Goal: Task Accomplishment & Management: Complete application form

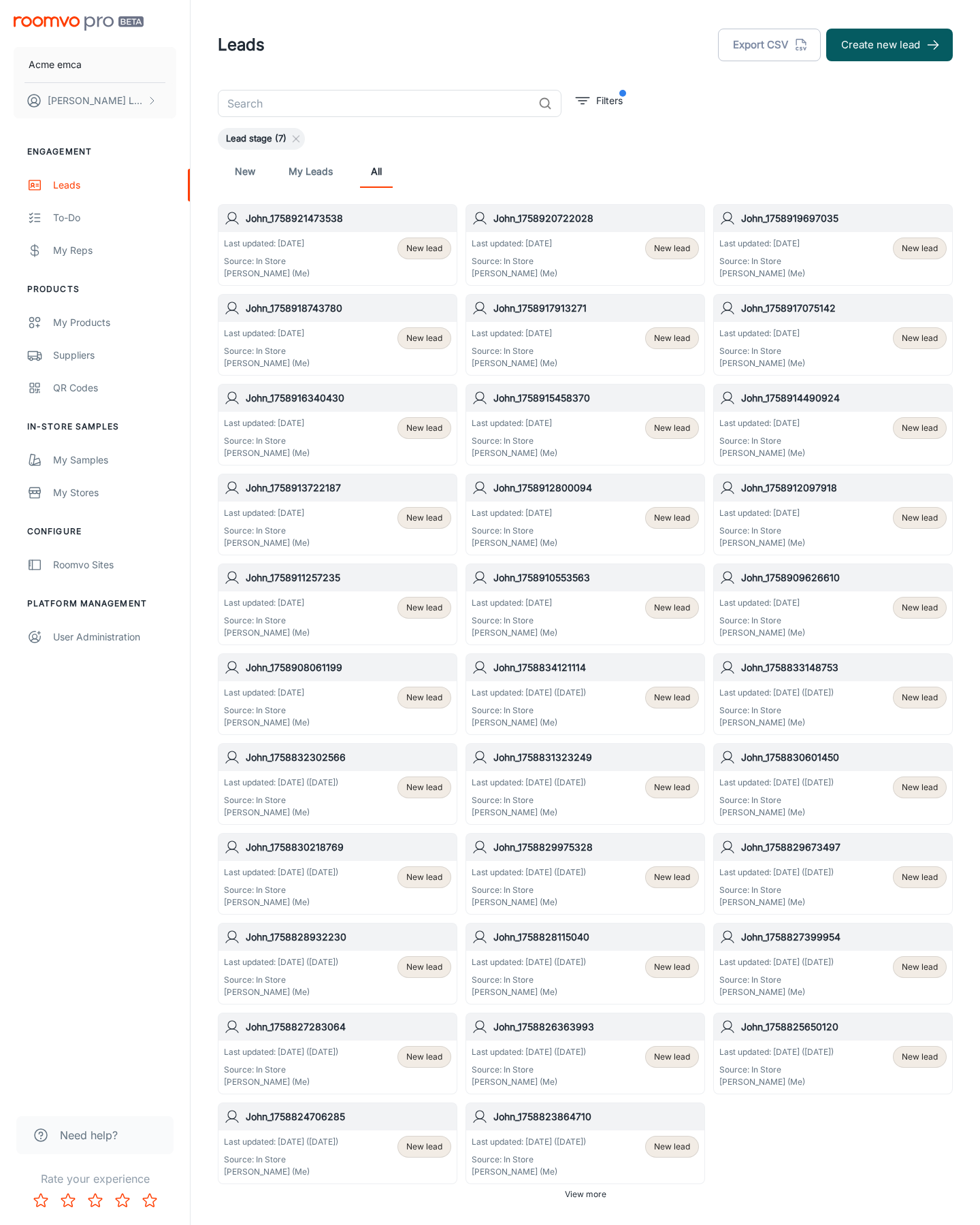
click at [890, 45] on button "Create new lead" at bounding box center [890, 44] width 127 height 33
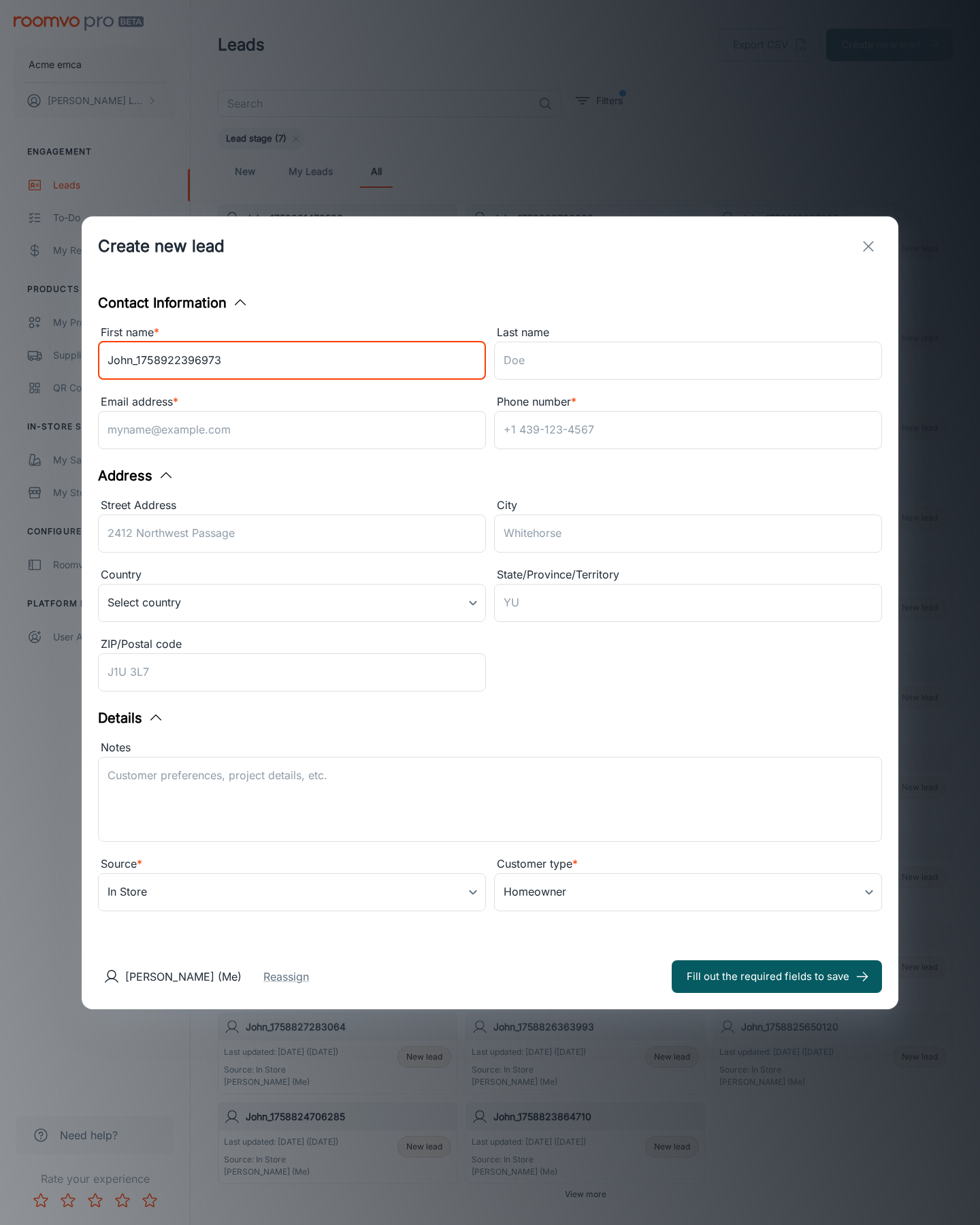
type input "John_1758922396973"
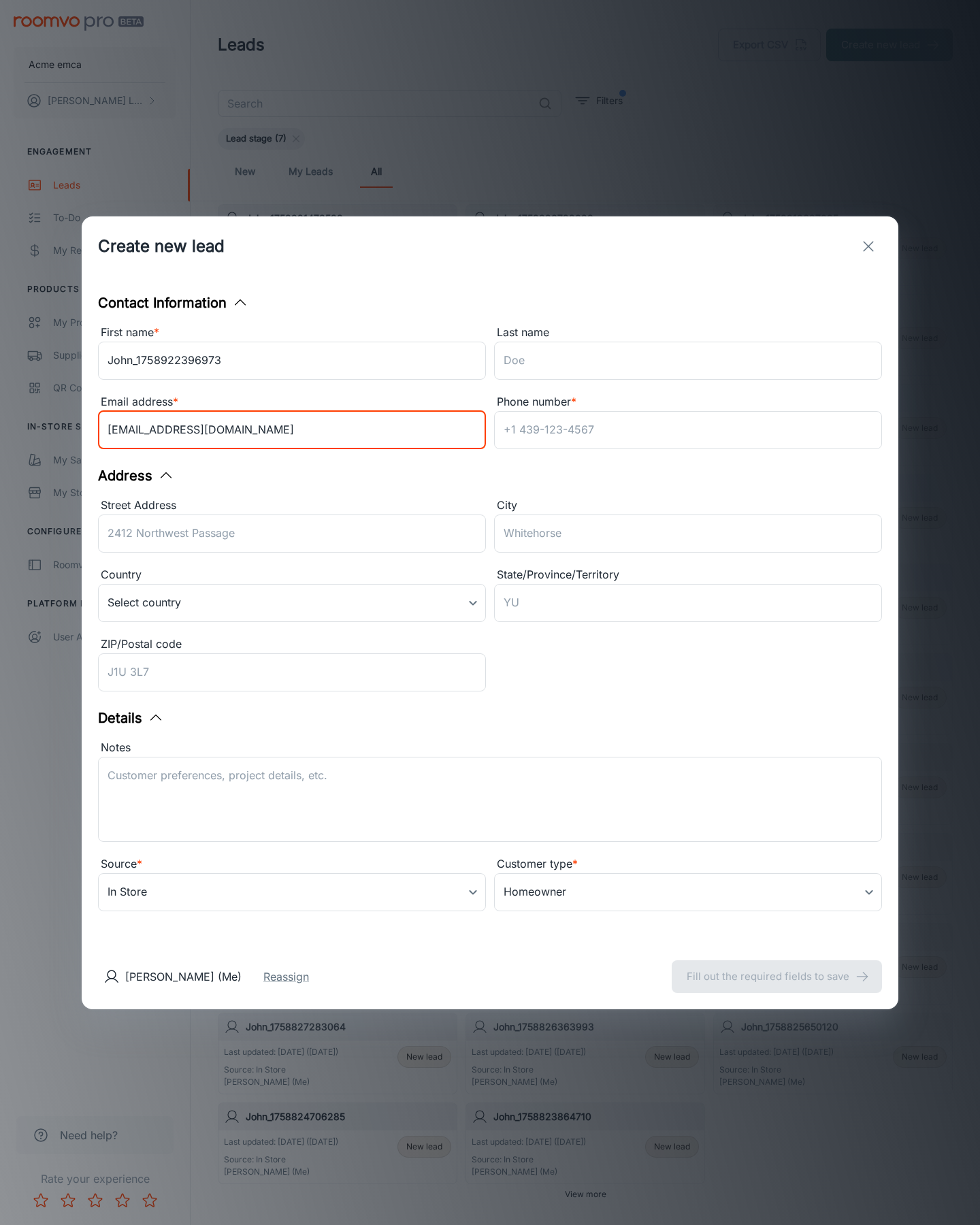
type input "[EMAIL_ADDRESS][DOMAIN_NAME]"
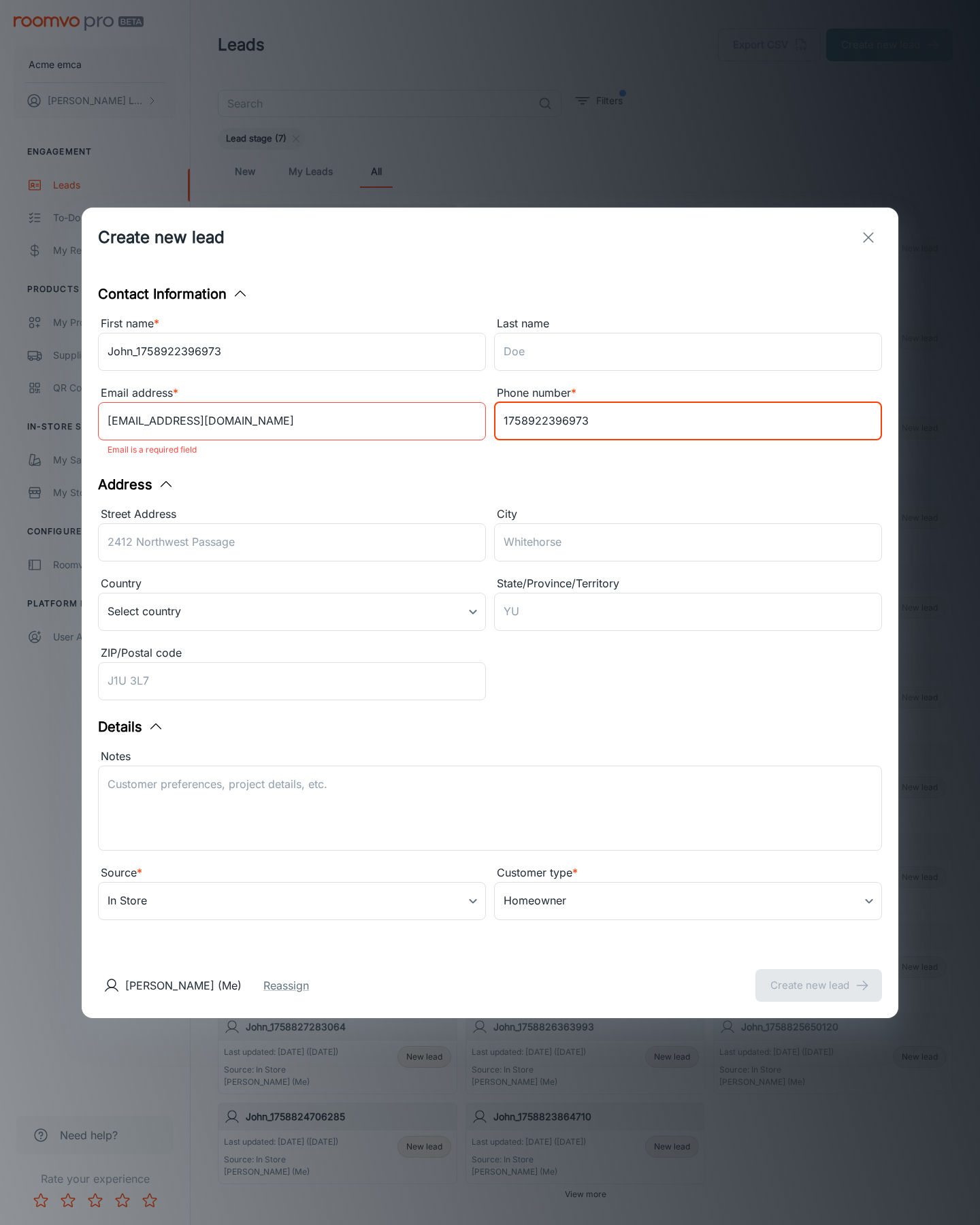
type input "1758922396973"
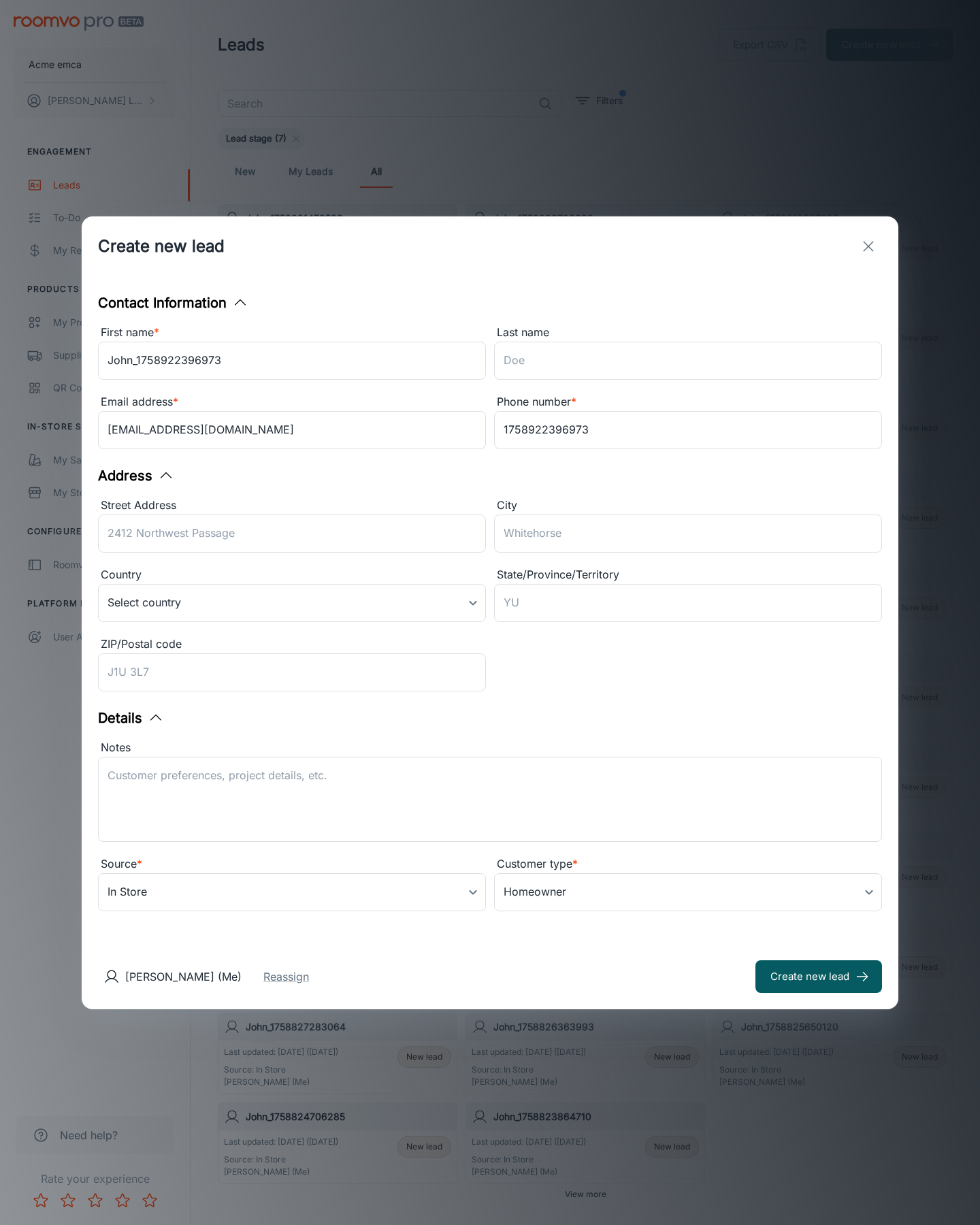
click at [818, 975] on button "Create new lead" at bounding box center [818, 976] width 127 height 33
